Goal: Information Seeking & Learning: Learn about a topic

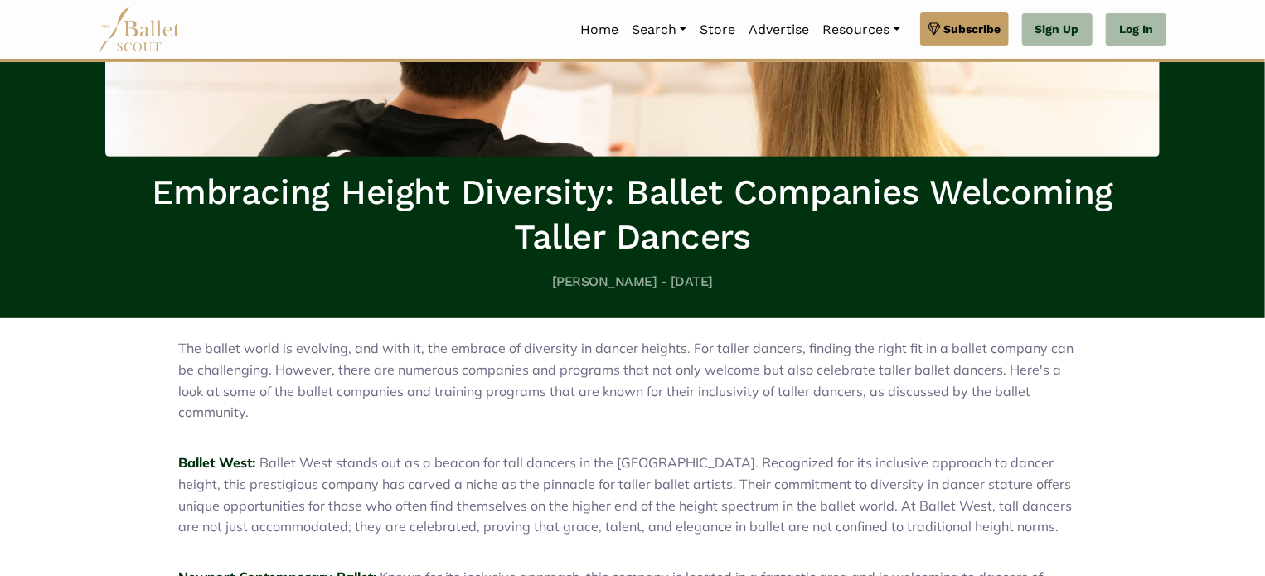
scroll to position [332, 0]
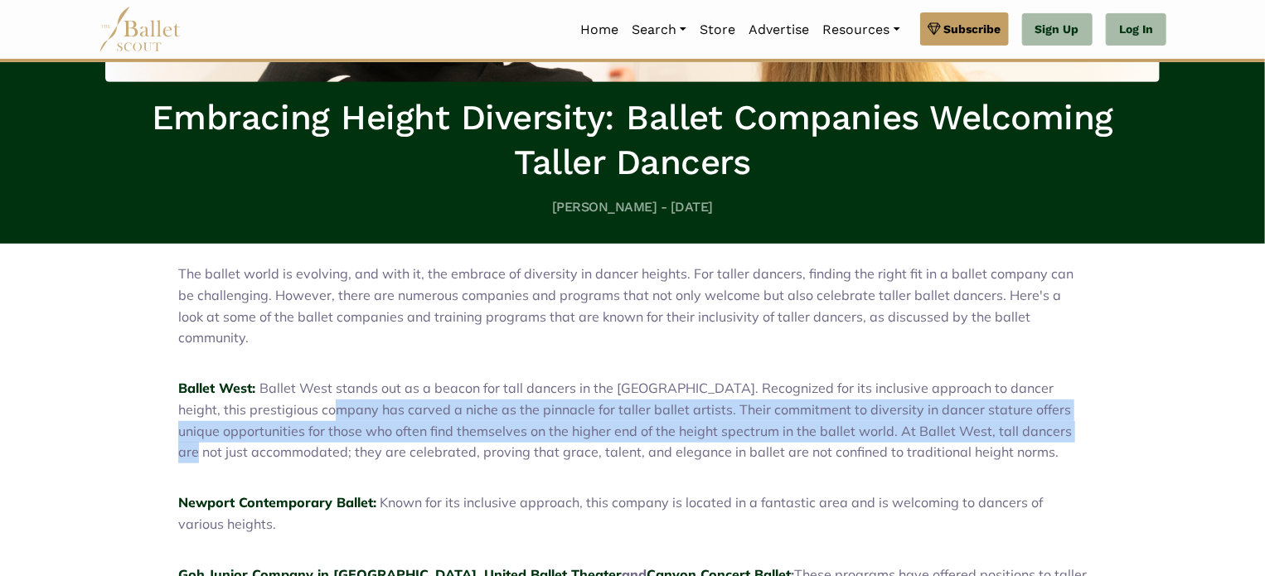
drag, startPoint x: 300, startPoint y: 394, endPoint x: 1134, endPoint y: 406, distance: 834.3
click at [1022, 405] on span "Ballet West stands out as a beacon for tall dancers in the United States. Recog…" at bounding box center [625, 420] width 894 height 80
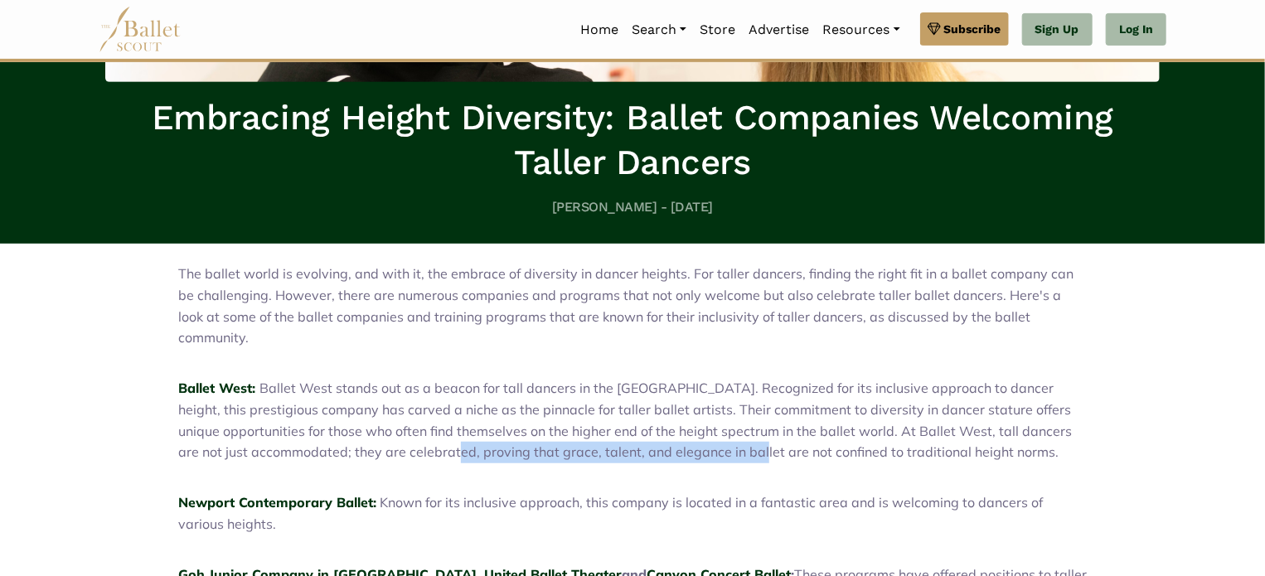
drag, startPoint x: 428, startPoint y: 434, endPoint x: 731, endPoint y: 439, distance: 302.7
click at [731, 439] on span "Ballet West stands out as a beacon for tall dancers in the United States. Recog…" at bounding box center [625, 420] width 894 height 80
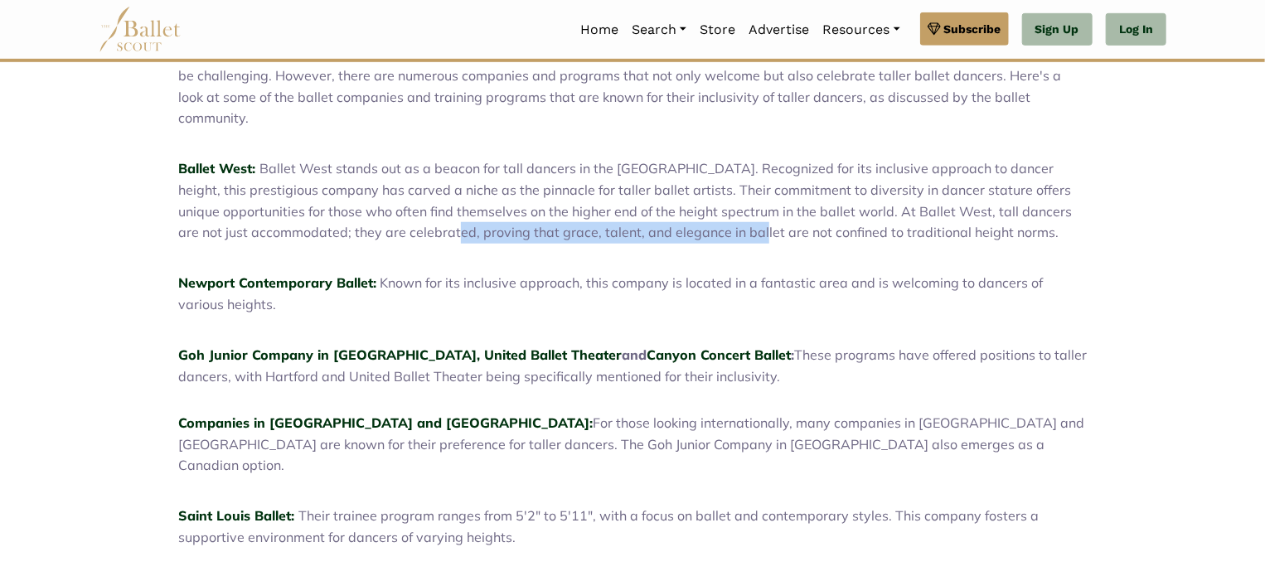
scroll to position [580, 0]
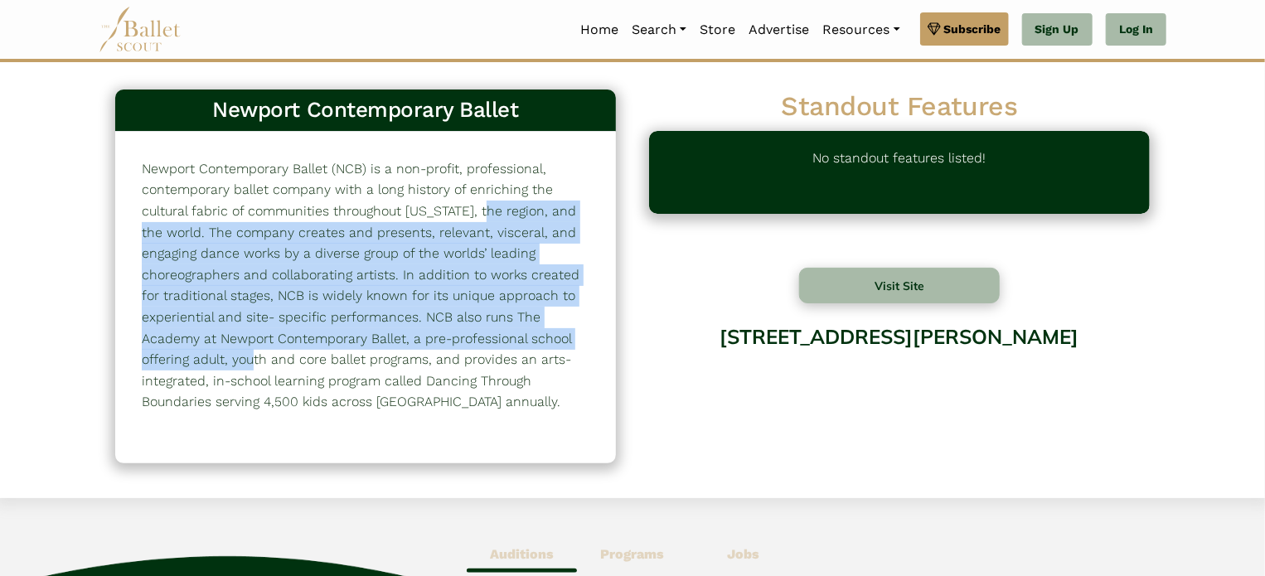
drag, startPoint x: 274, startPoint y: 210, endPoint x: 512, endPoint y: 323, distance: 264.1
click at [479, 340] on p "Newport Contemporary Ballet (NCB) is a non-profit, professional, contemporary b…" at bounding box center [366, 285] width 448 height 255
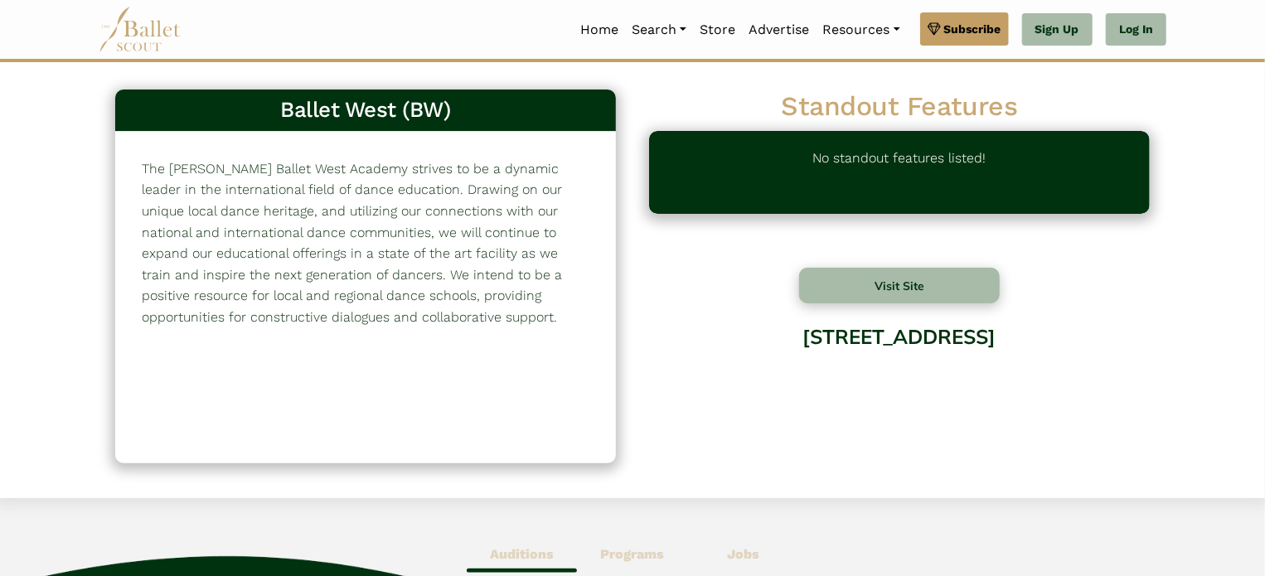
drag, startPoint x: 246, startPoint y: 198, endPoint x: 427, endPoint y: 317, distance: 216.2
click at [427, 317] on p "The [PERSON_NAME] Ballet West Academy strives to be a dynamic leader in the int…" at bounding box center [366, 243] width 448 height 170
click at [534, 256] on p "The [PERSON_NAME] Ballet West Academy strives to be a dynamic leader in the int…" at bounding box center [366, 243] width 448 height 170
